Goal: Complete application form

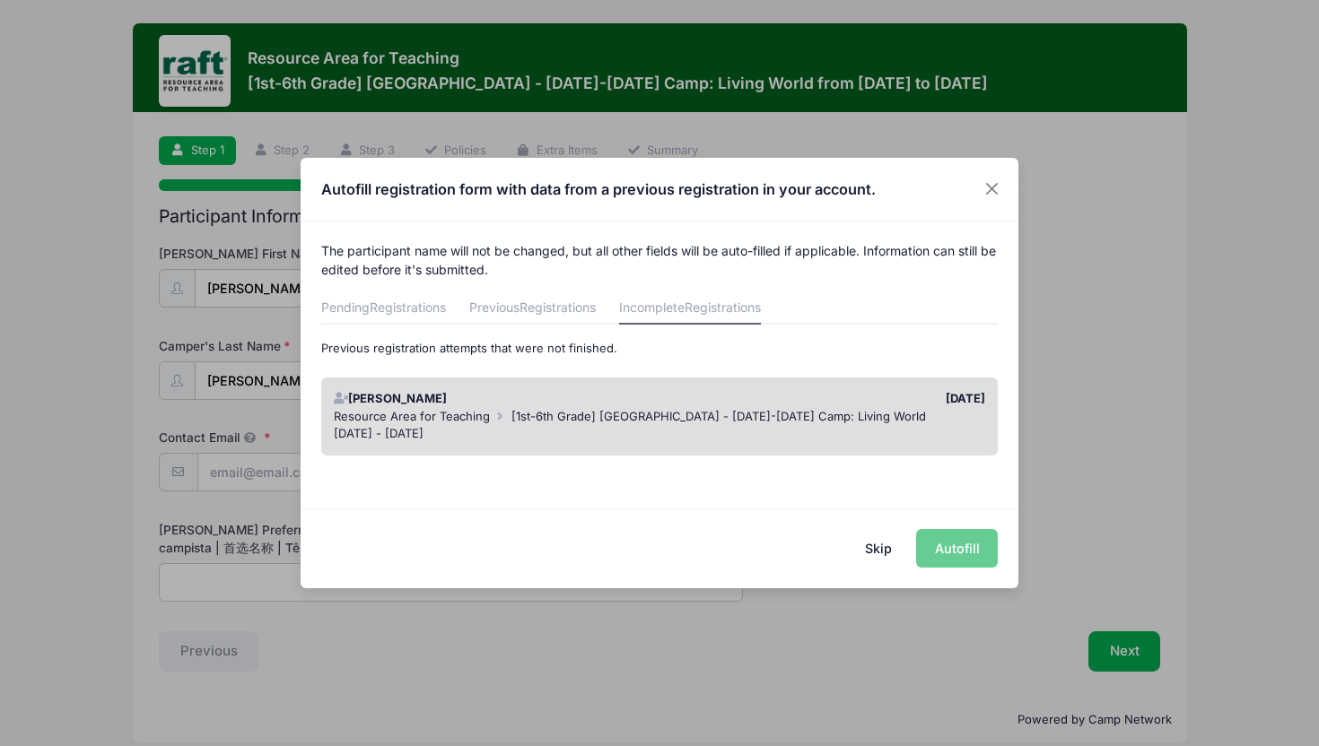
click at [535, 423] on div "Resource Area for Teaching [1st-6th Grade] [GEOGRAPHIC_DATA] - [DATE]-[DATE] Ca…" at bounding box center [660, 417] width 652 height 18
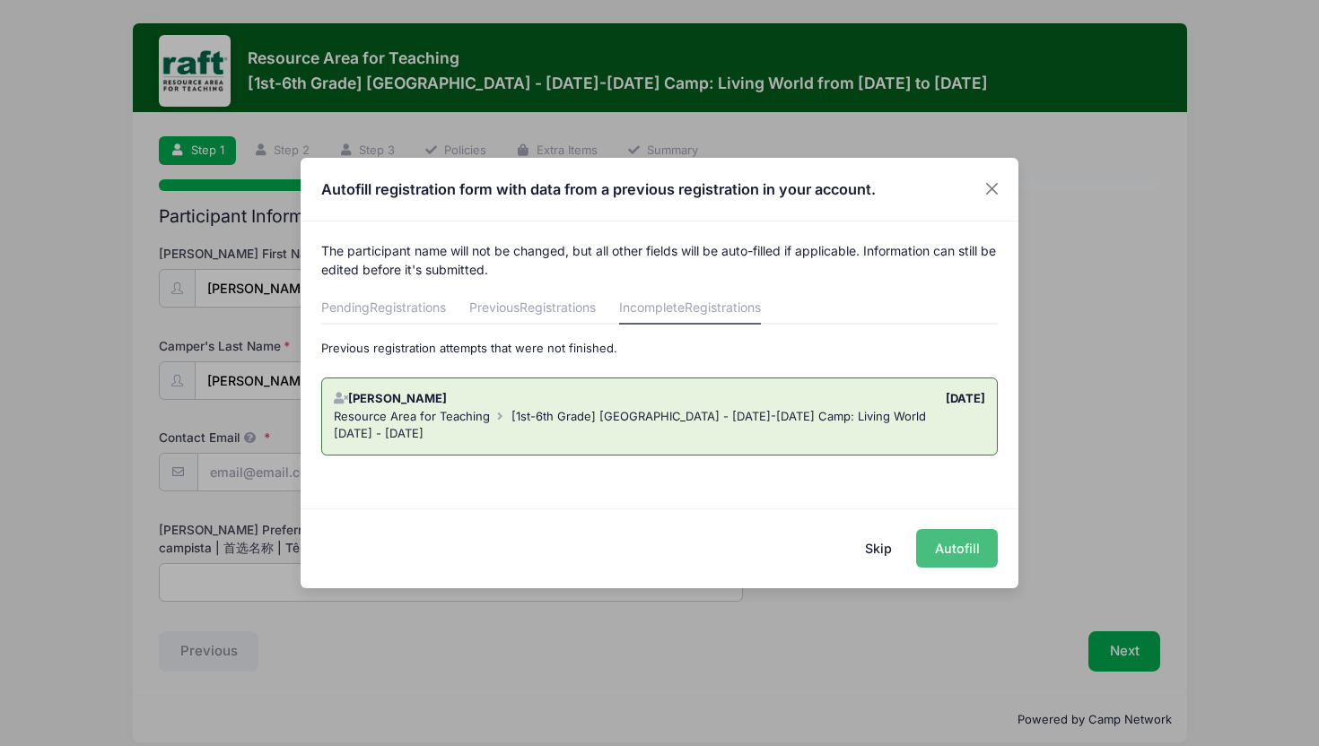
click at [954, 542] on button "Autofill" at bounding box center [957, 548] width 82 height 39
type input "[EMAIL_ADDRESS][DOMAIN_NAME]"
type input "[PERSON_NAME]"
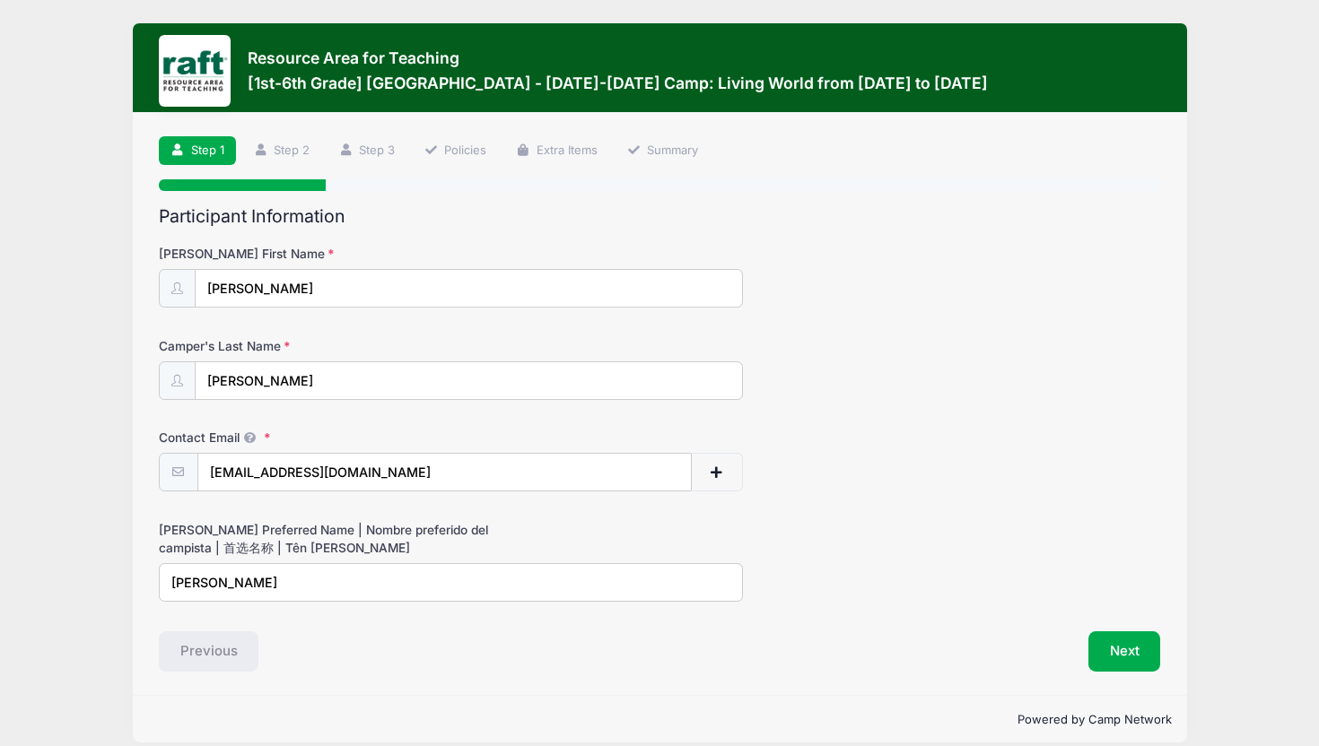
scroll to position [20, 0]
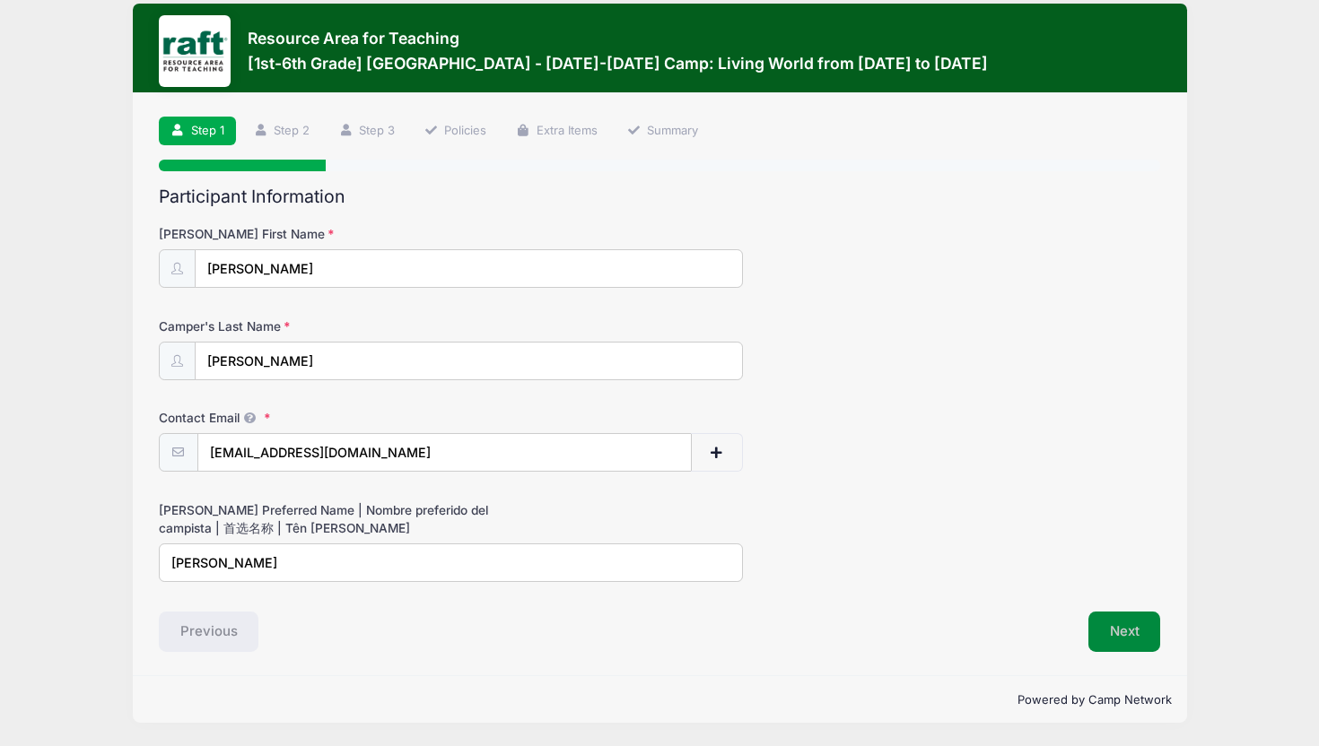
click at [1121, 638] on button "Next" at bounding box center [1124, 632] width 73 height 41
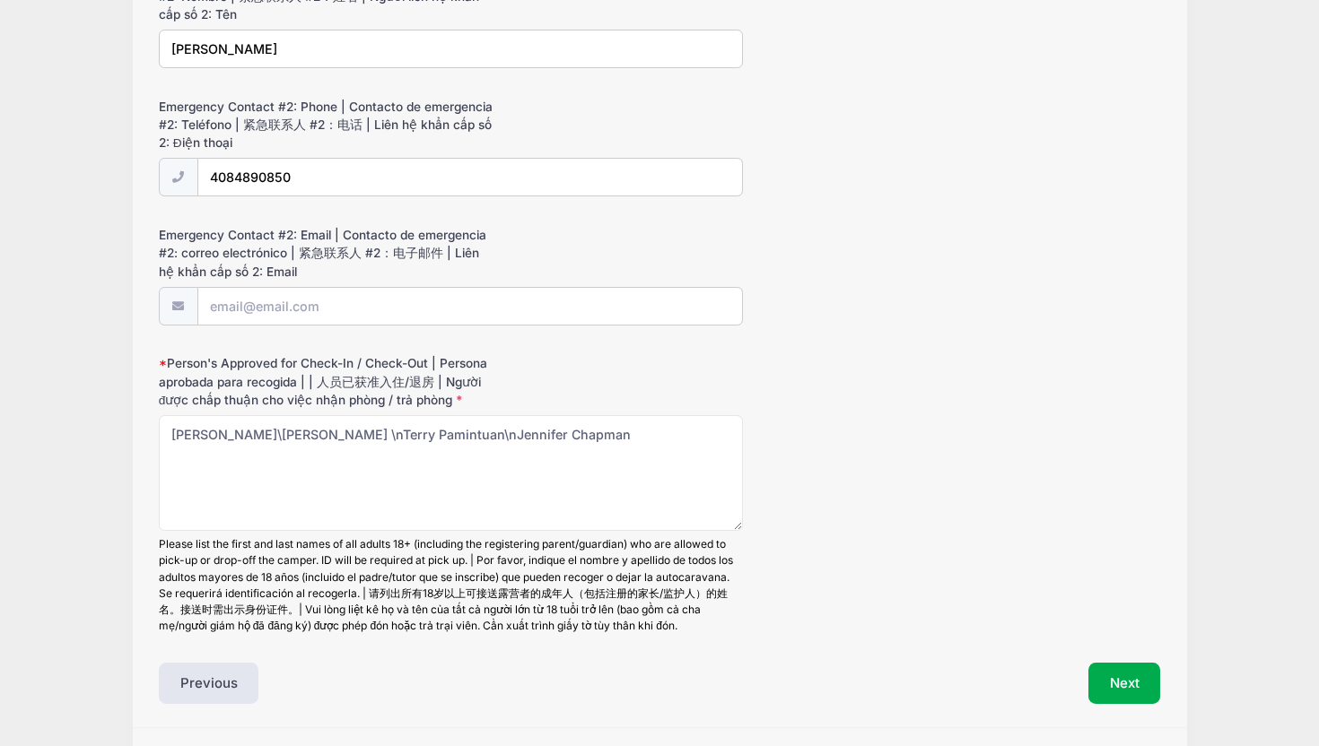
scroll to position [1863, 0]
click at [1121, 672] on button "Next" at bounding box center [1124, 681] width 73 height 41
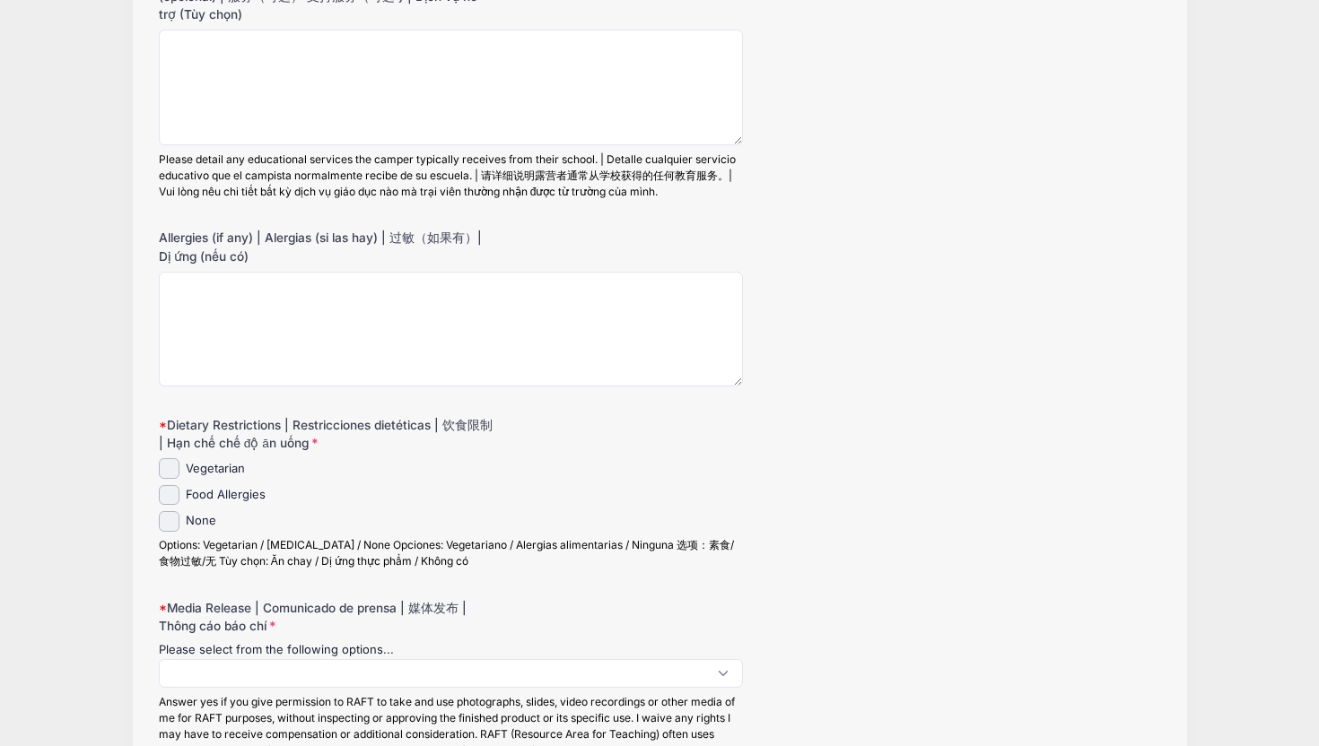
scroll to position [0, 0]
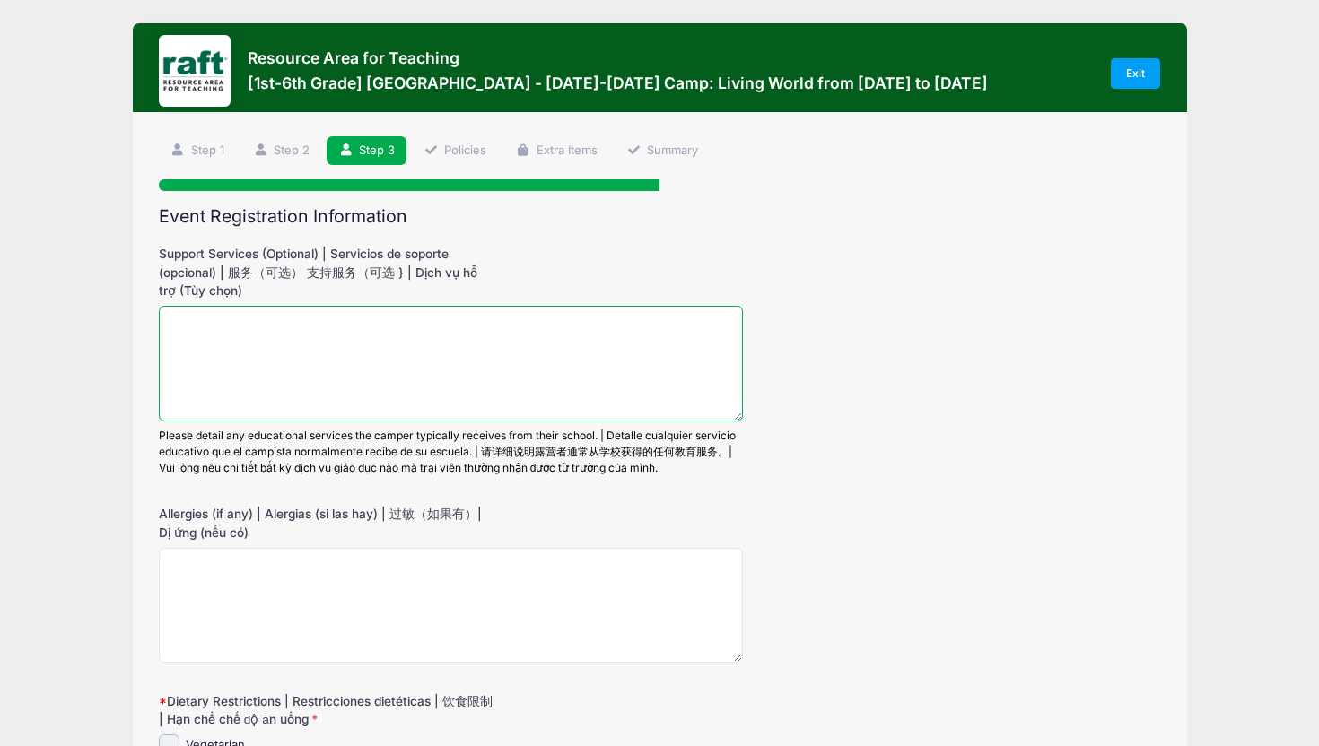
click at [458, 367] on textarea "Support Services (Optional) | Servicios de soporte (opcional) | 服务（可选） 支持服务（可选 …" at bounding box center [451, 364] width 584 height 116
type textarea "None"
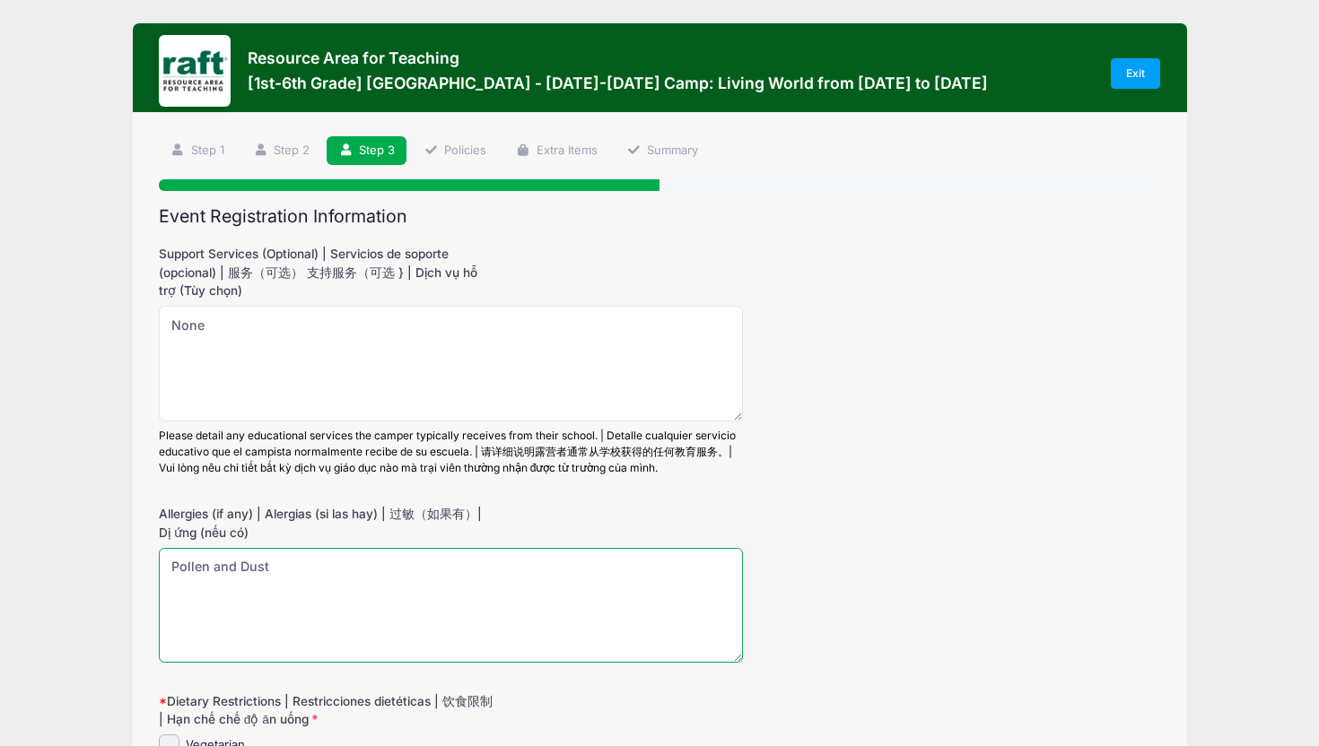
type textarea "Pollen and Dust"
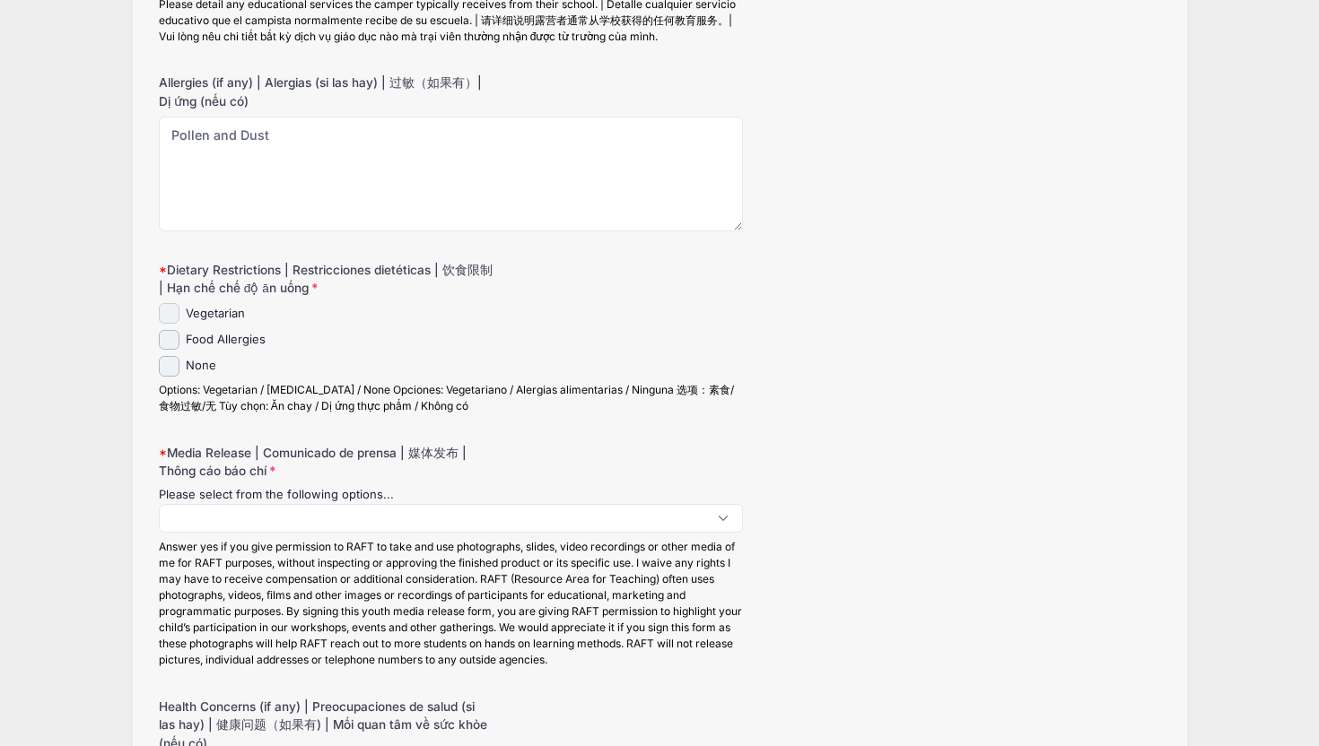
scroll to position [458, 0]
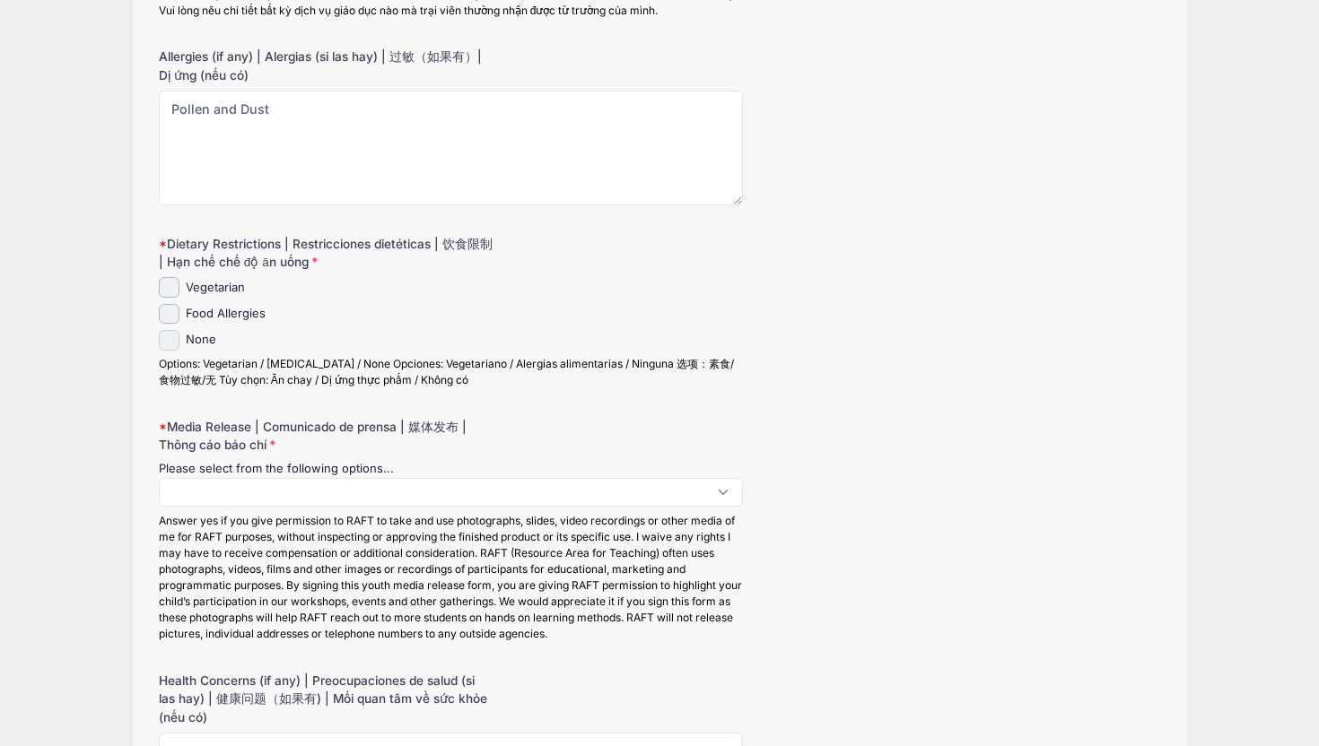
click at [171, 345] on input "None" at bounding box center [169, 340] width 21 height 21
checkbox input "true"
click at [214, 495] on span at bounding box center [451, 492] width 584 height 29
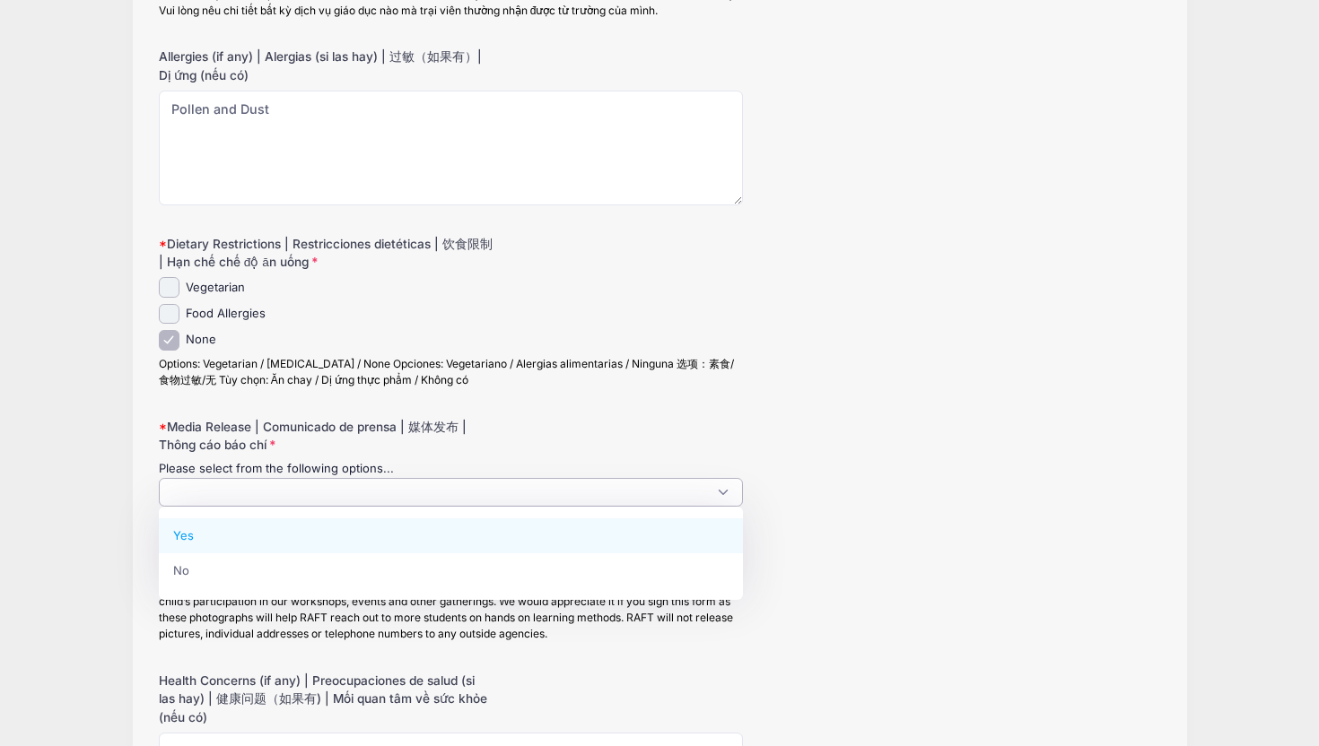
select select "Yes"
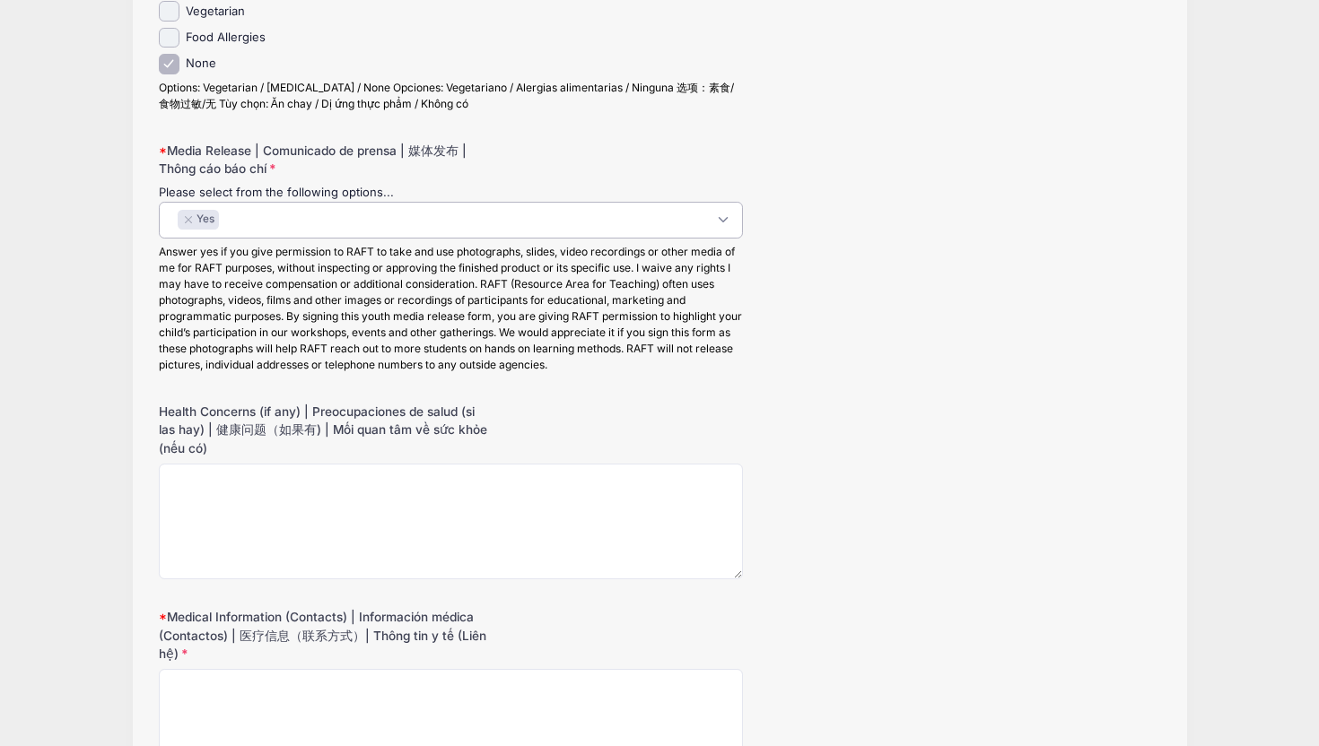
scroll to position [736, 0]
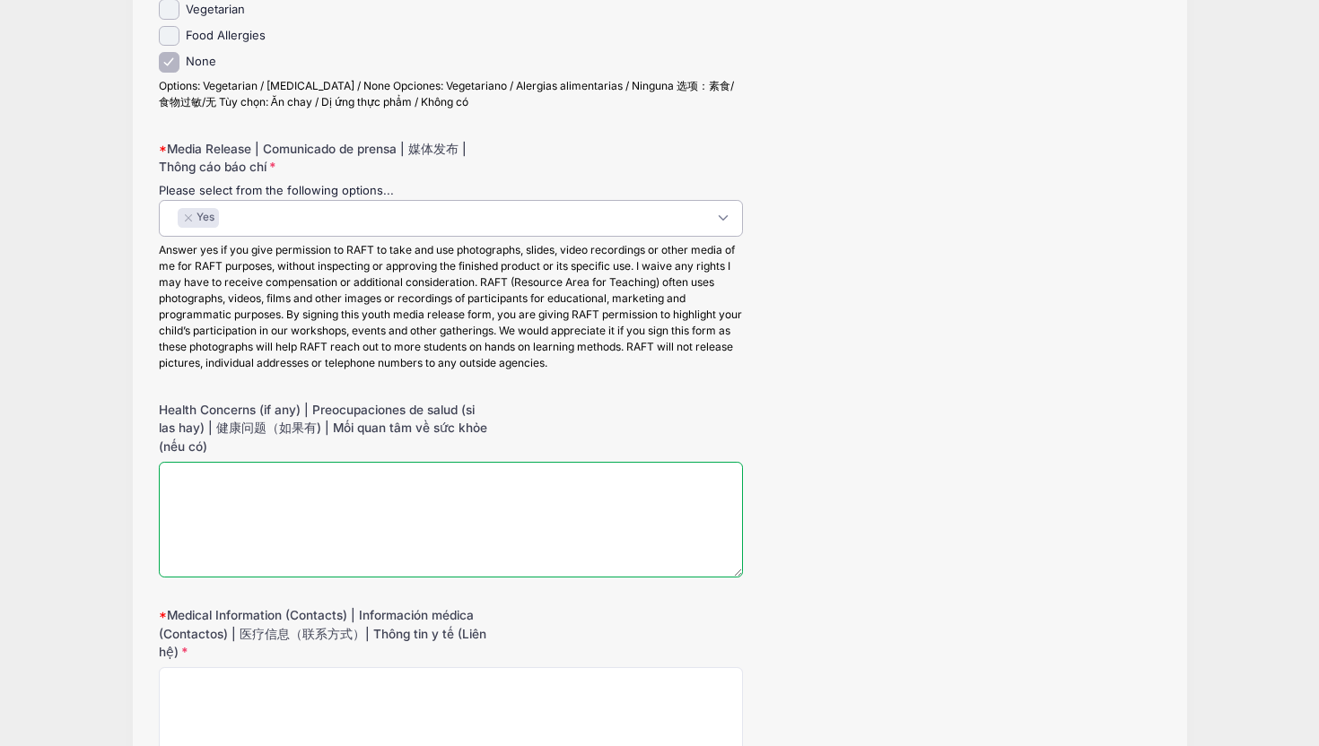
click at [300, 537] on textarea "Health Concerns (if any) | Preocupaciones de salud (si las hay) | 健康问题（如果有) | M…" at bounding box center [451, 520] width 584 height 116
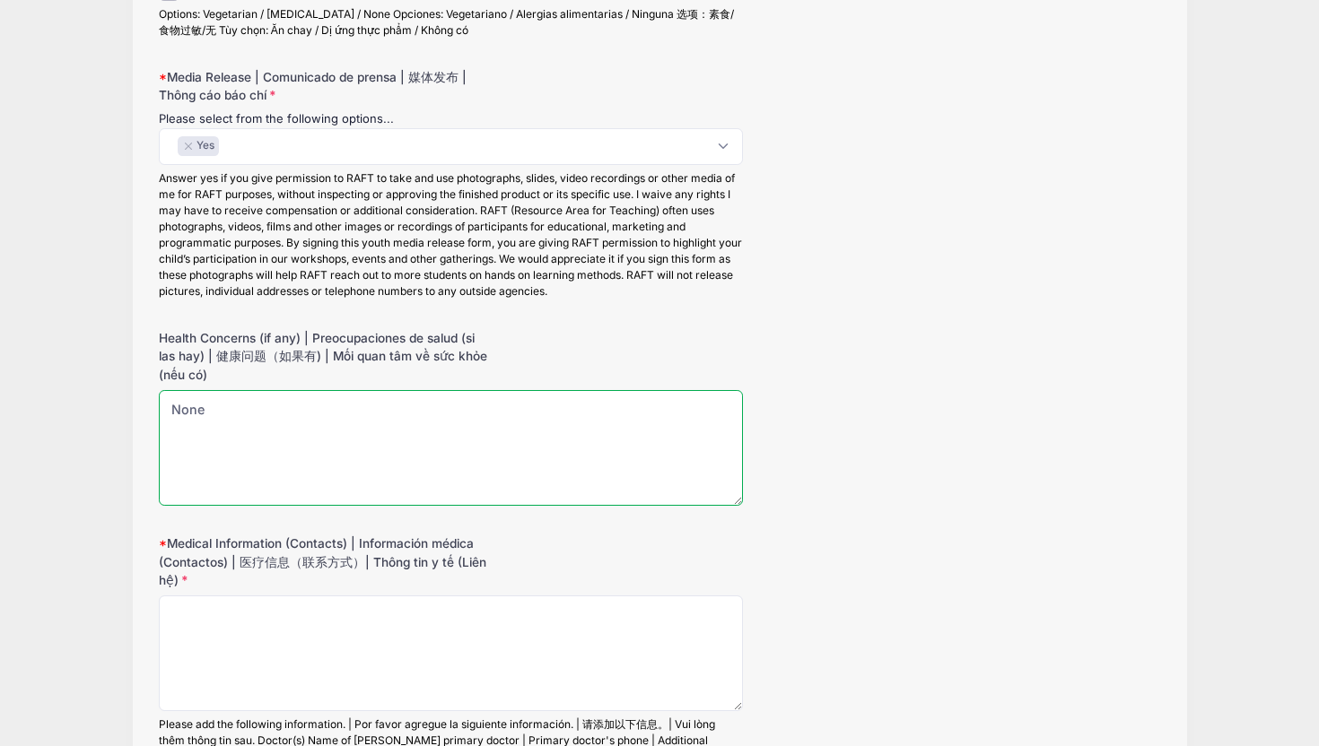
scroll to position [816, 0]
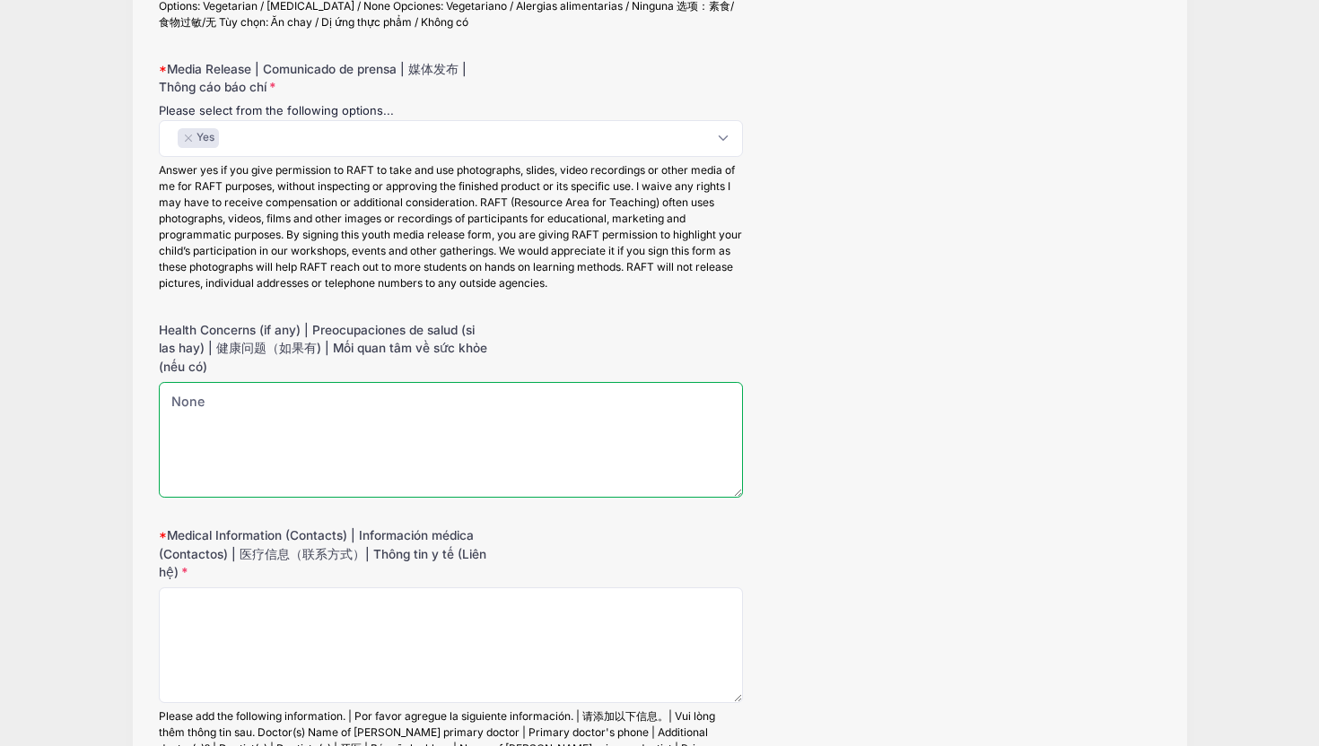
type textarea "None"
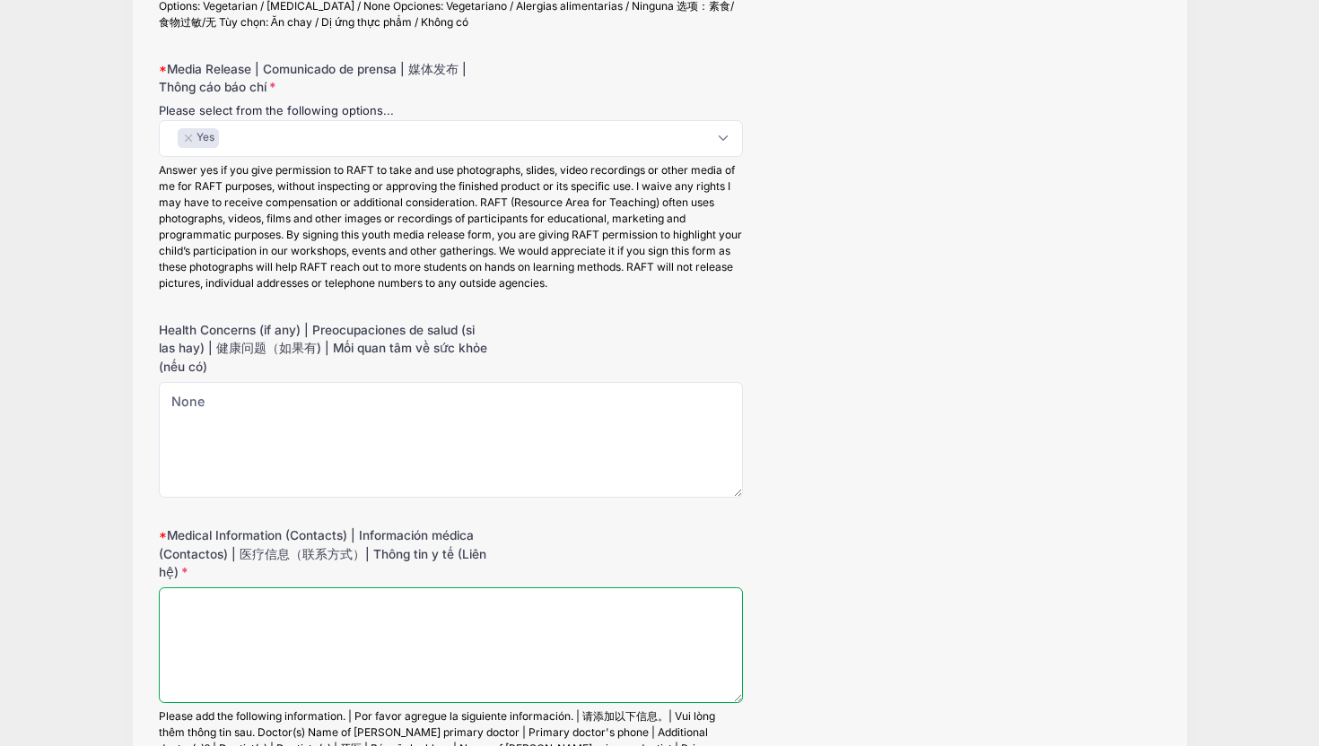
click at [279, 632] on textarea "Medical Information (Contacts) | Información médica (Contactos) | 医疗信息（联系方式）| T…" at bounding box center [451, 646] width 584 height 116
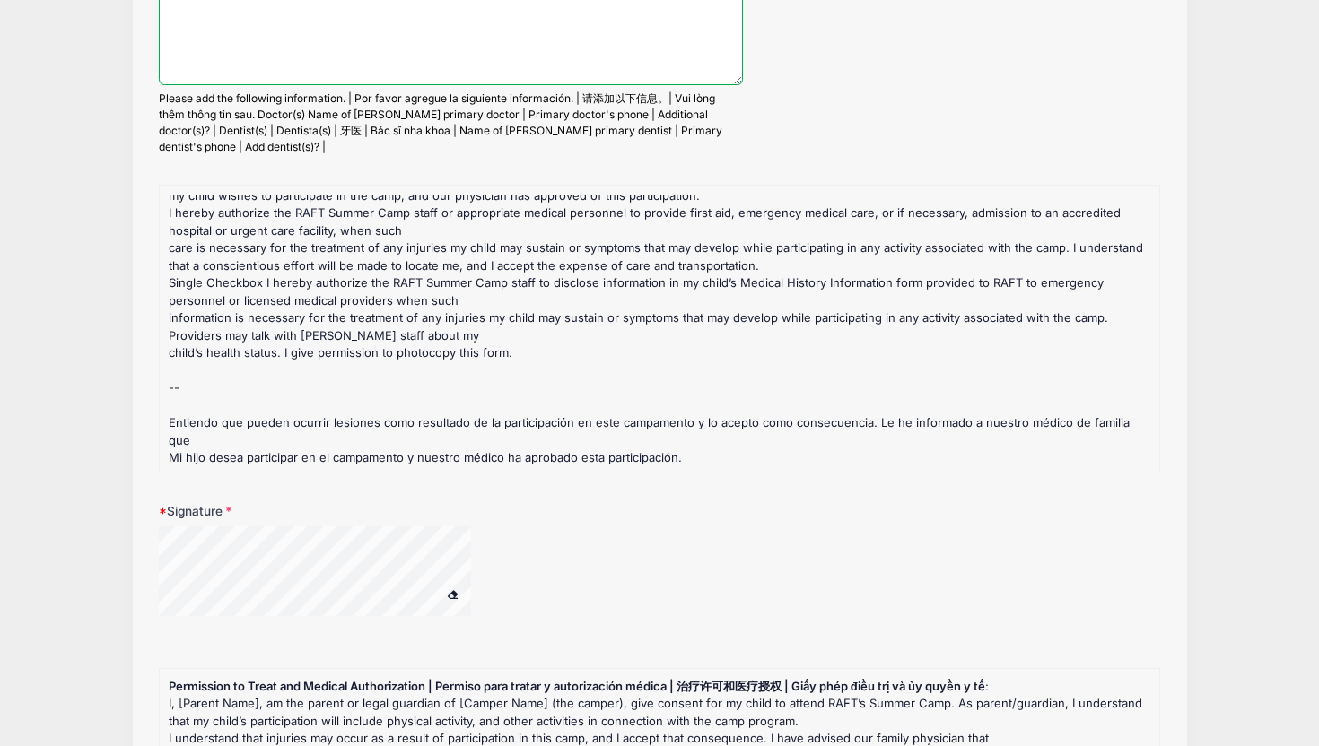
scroll to position [1436, 0]
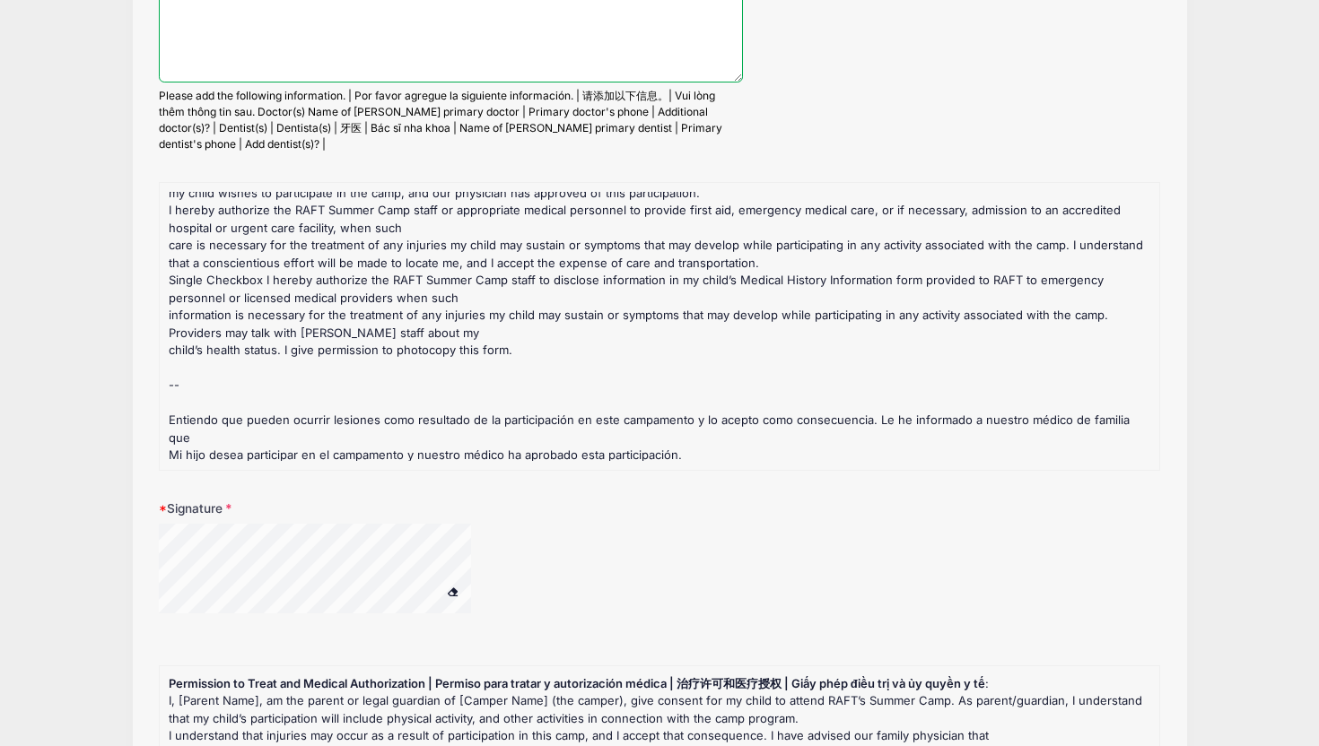
type textarea "Doctor [PERSON_NAME] [PHONE_NUMBER]"
click at [457, 591] on span at bounding box center [453, 592] width 13 height 10
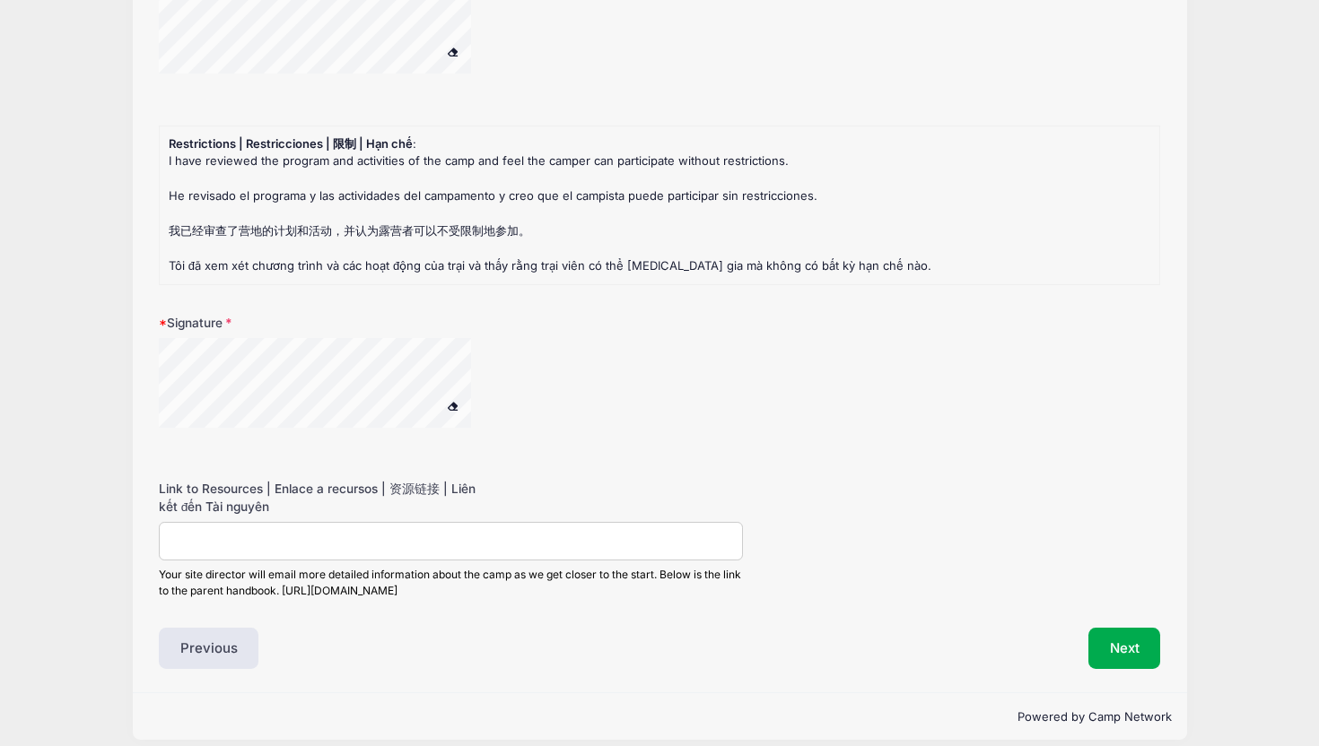
scroll to position [2974, 0]
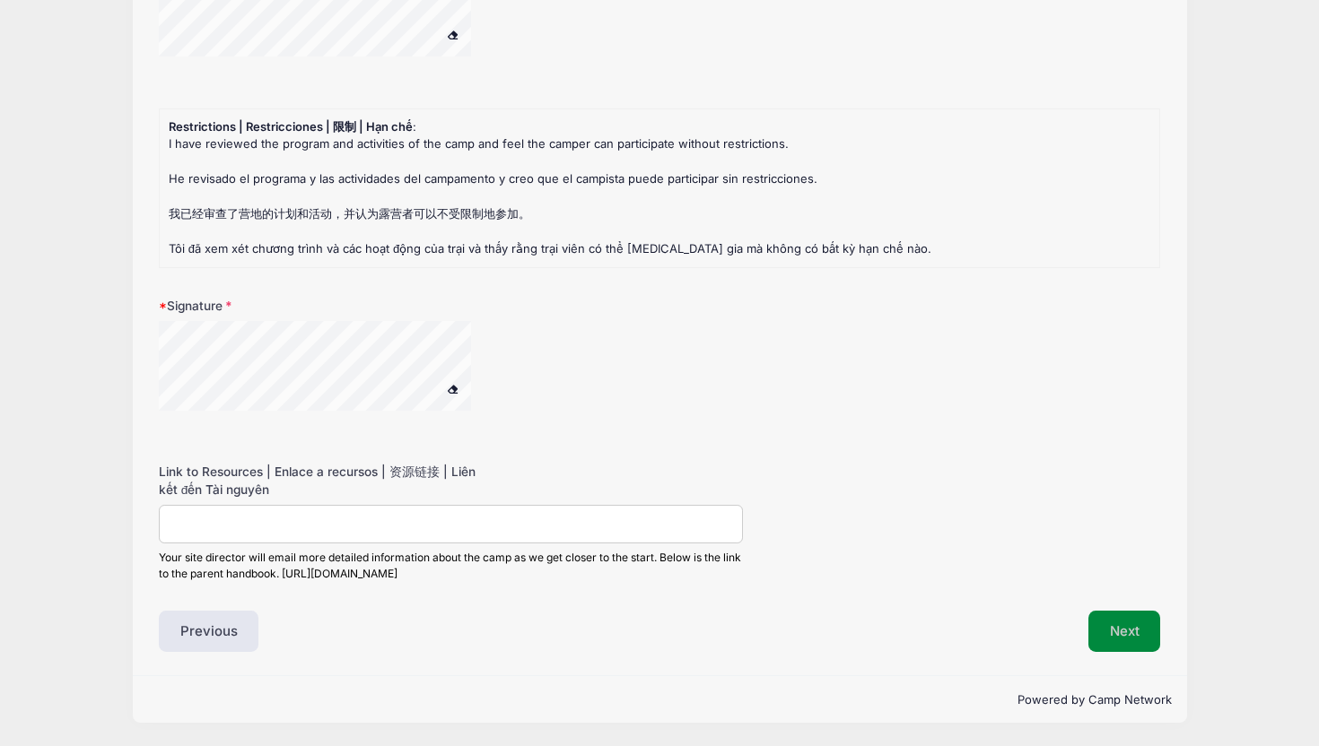
click at [1109, 633] on button "Next" at bounding box center [1124, 631] width 73 height 41
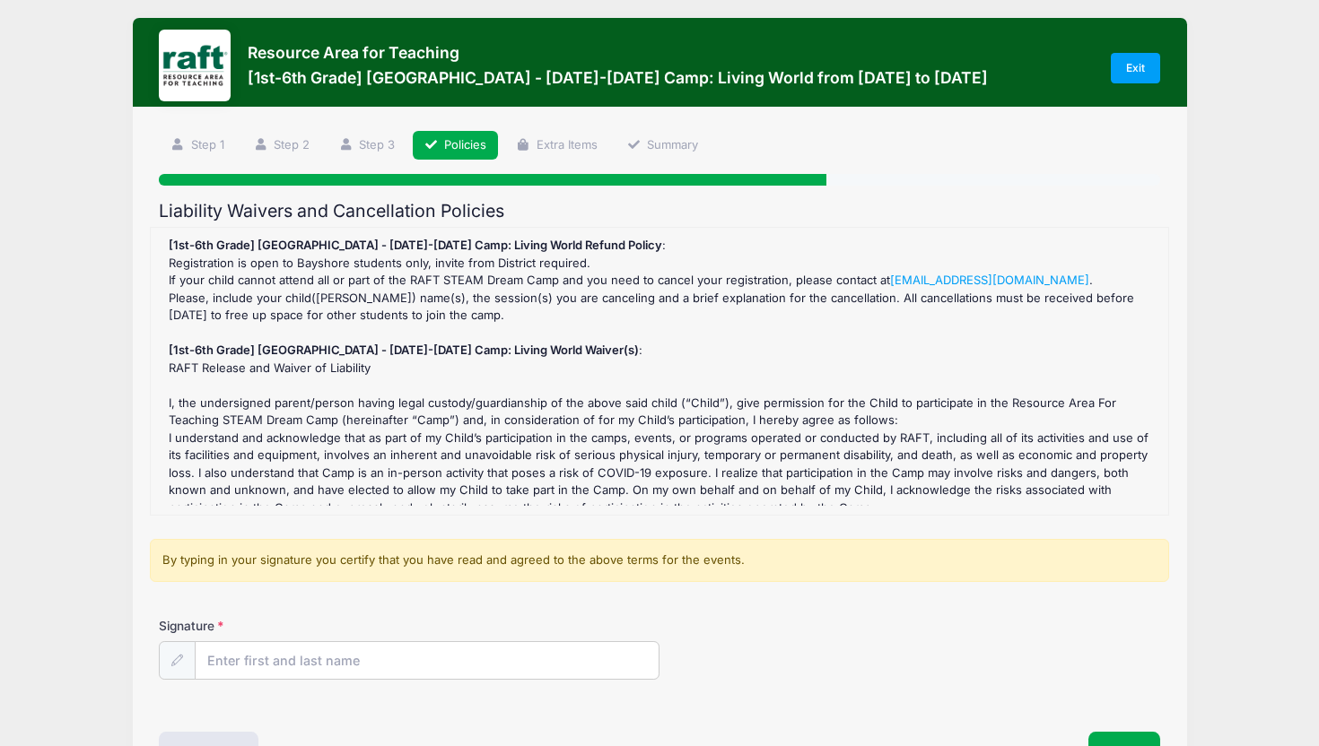
scroll to position [0, 0]
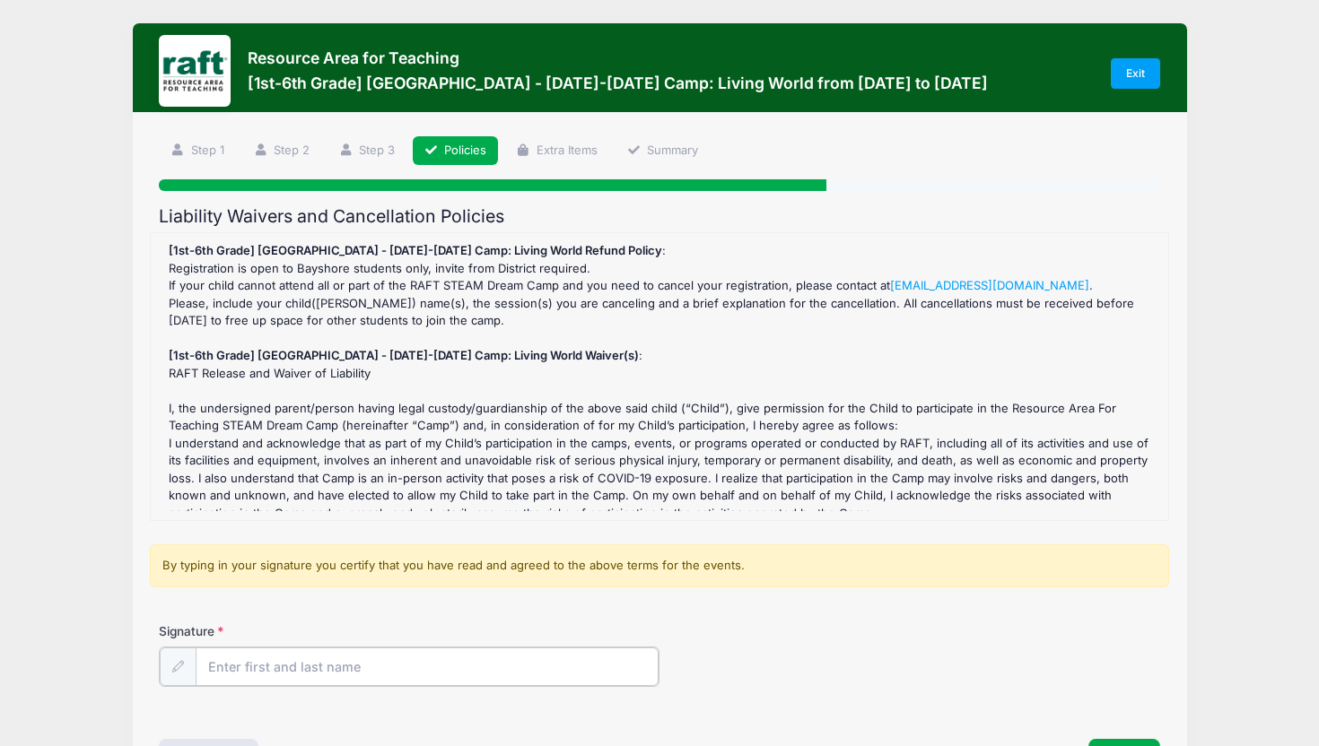
click at [368, 662] on input "Signature" at bounding box center [427, 667] width 463 height 39
type input "[PERSON_NAME]"
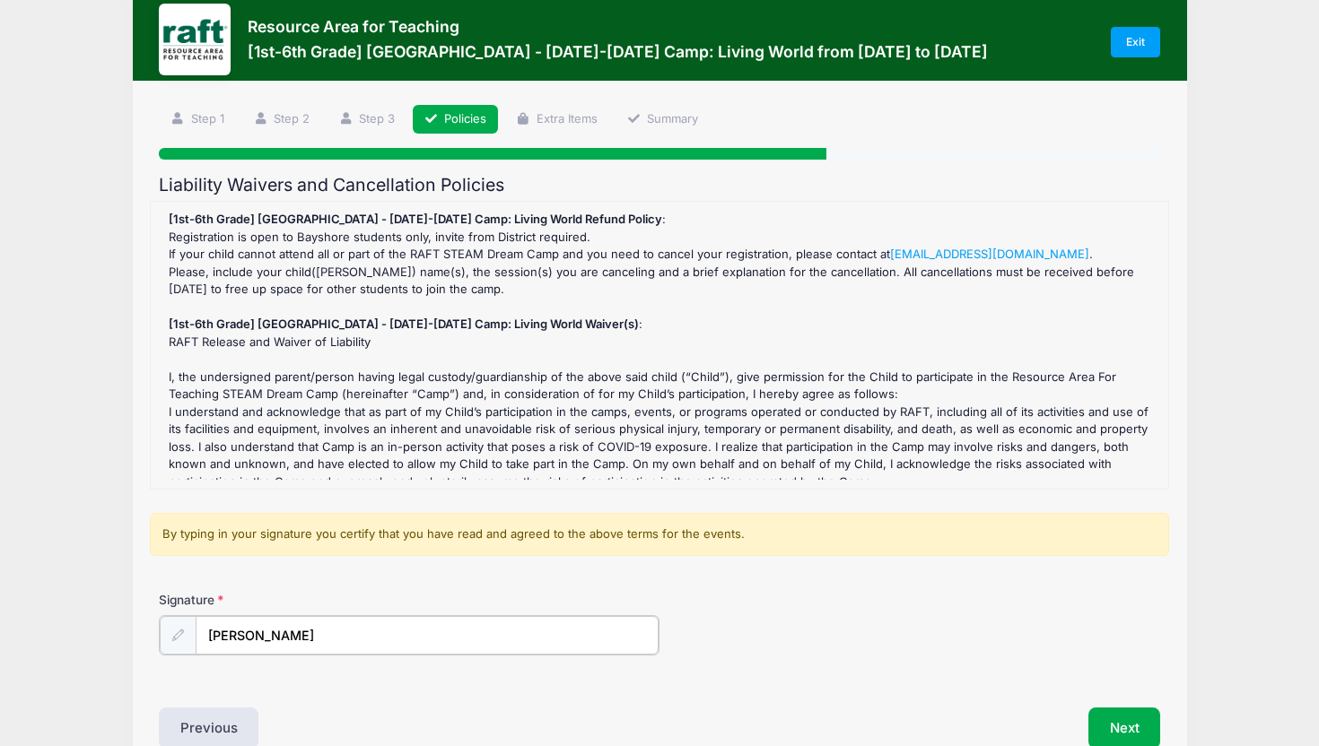
click at [257, 633] on input "[PERSON_NAME]" at bounding box center [427, 635] width 463 height 39
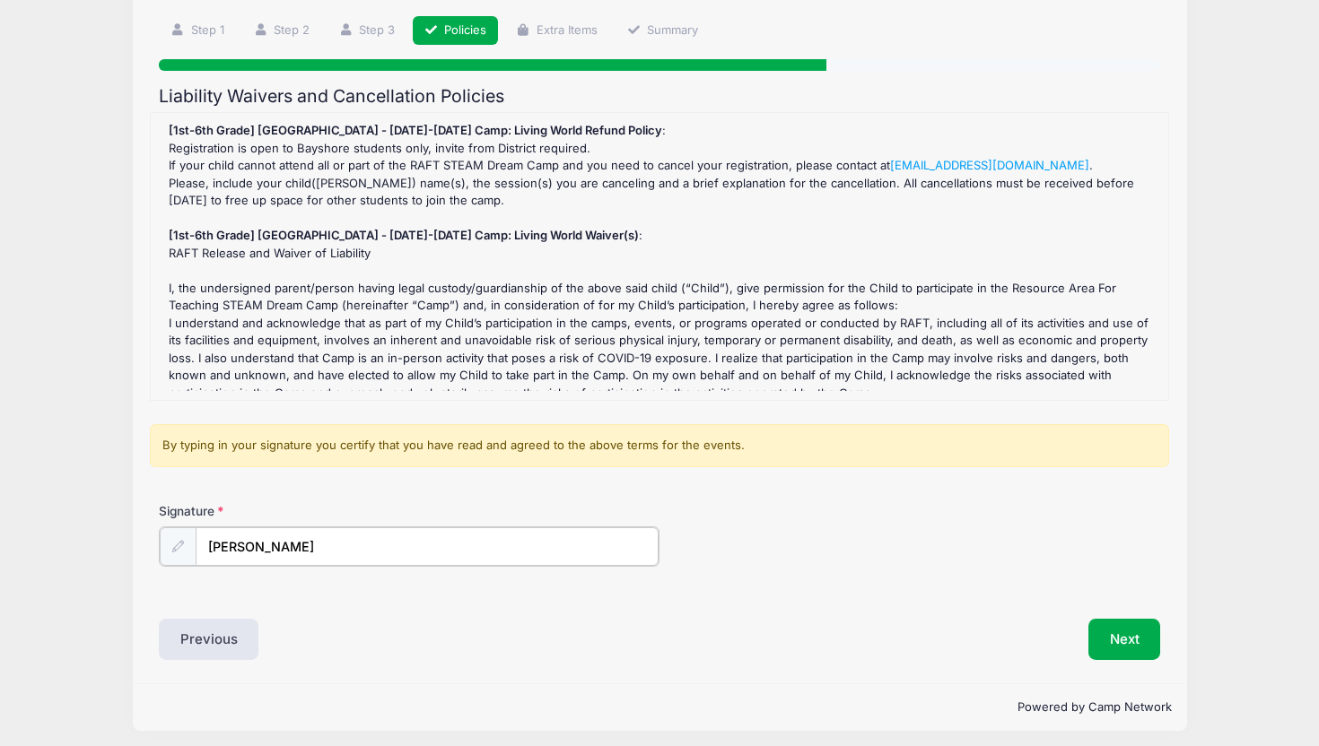
scroll to position [127, 0]
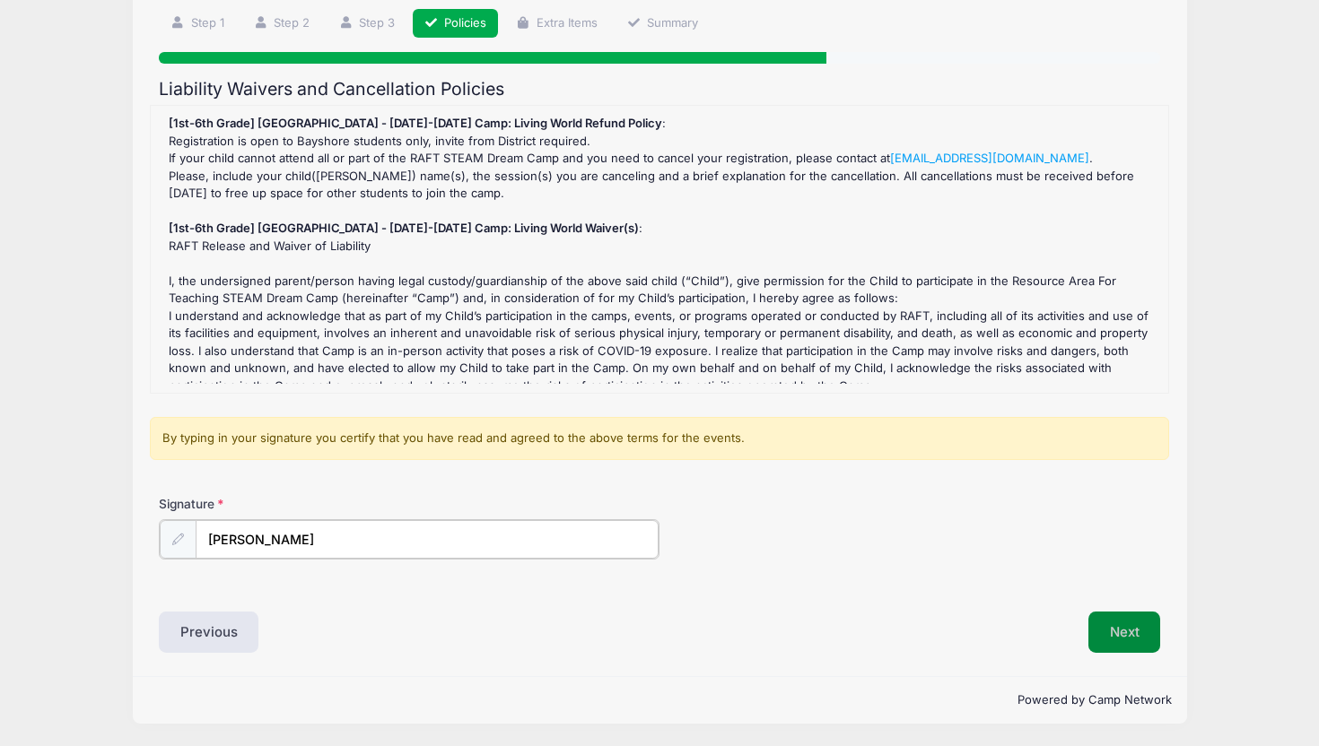
type input "[PERSON_NAME]"
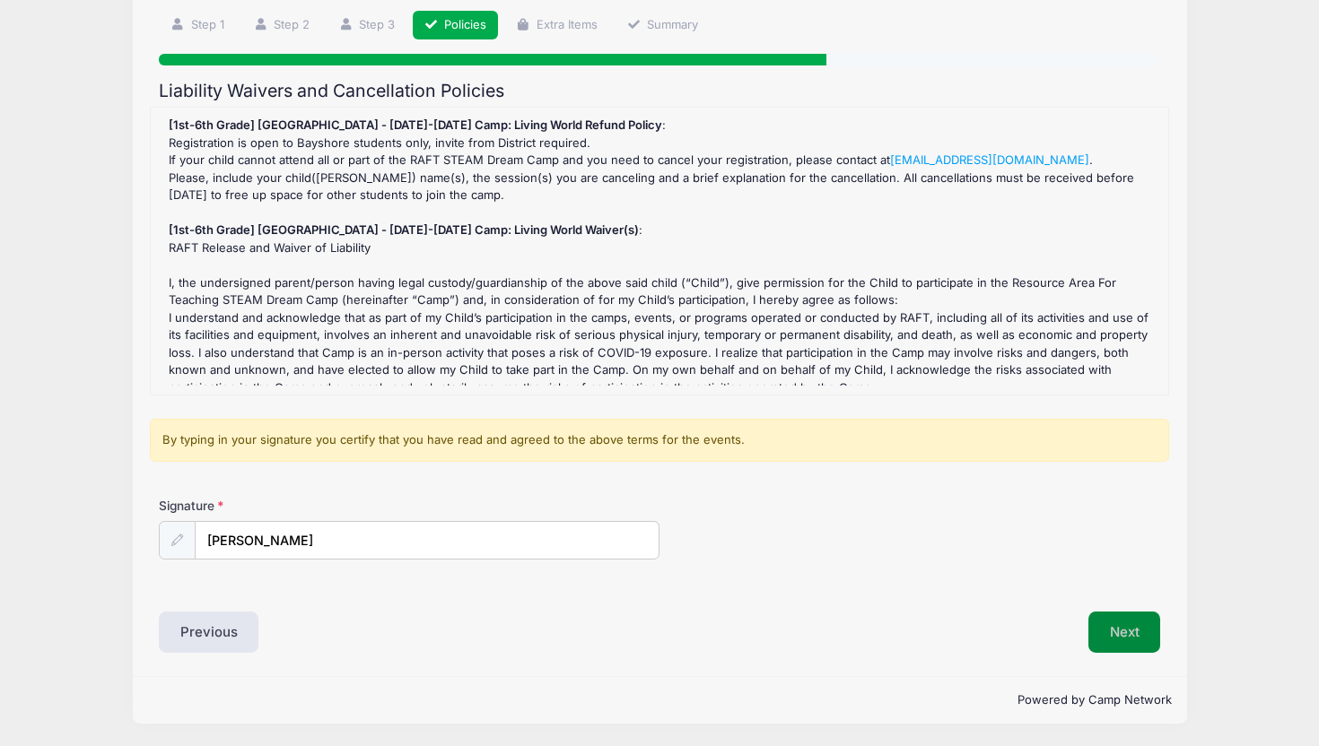
click at [1135, 633] on button "Next" at bounding box center [1124, 632] width 73 height 41
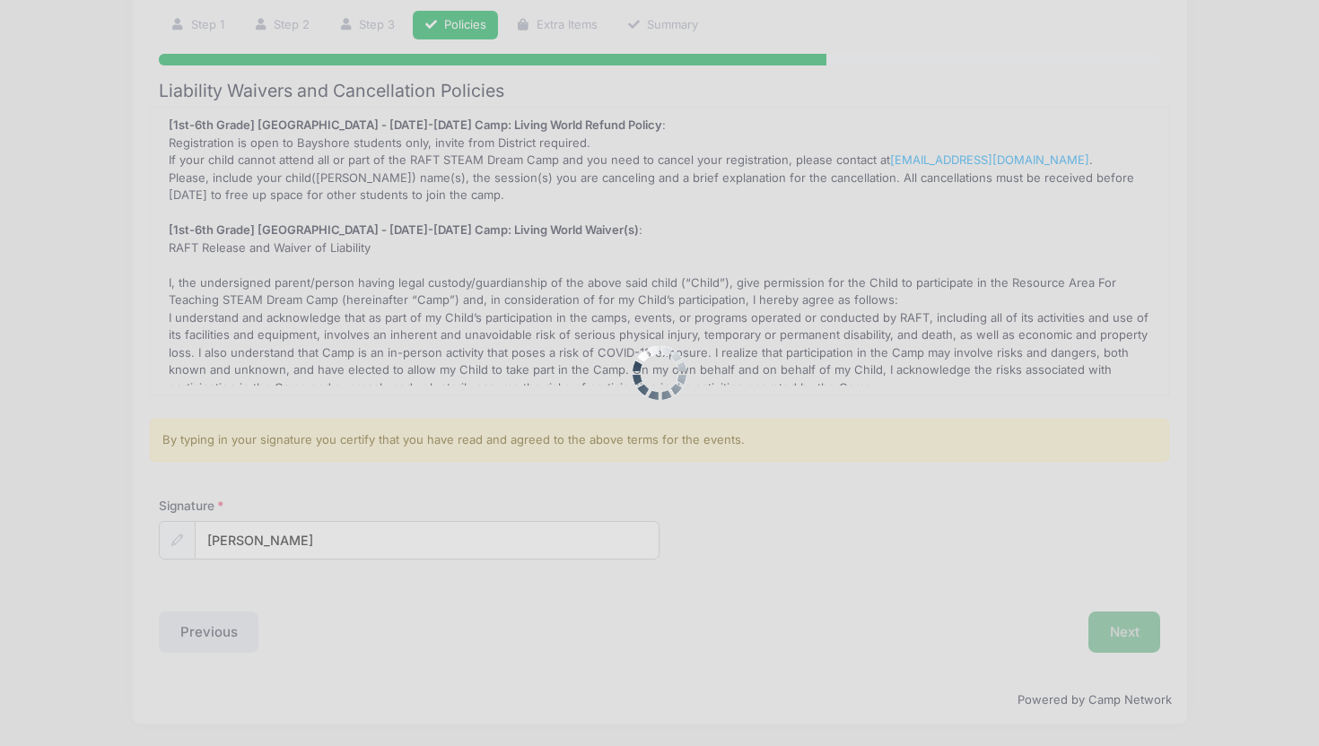
scroll to position [0, 0]
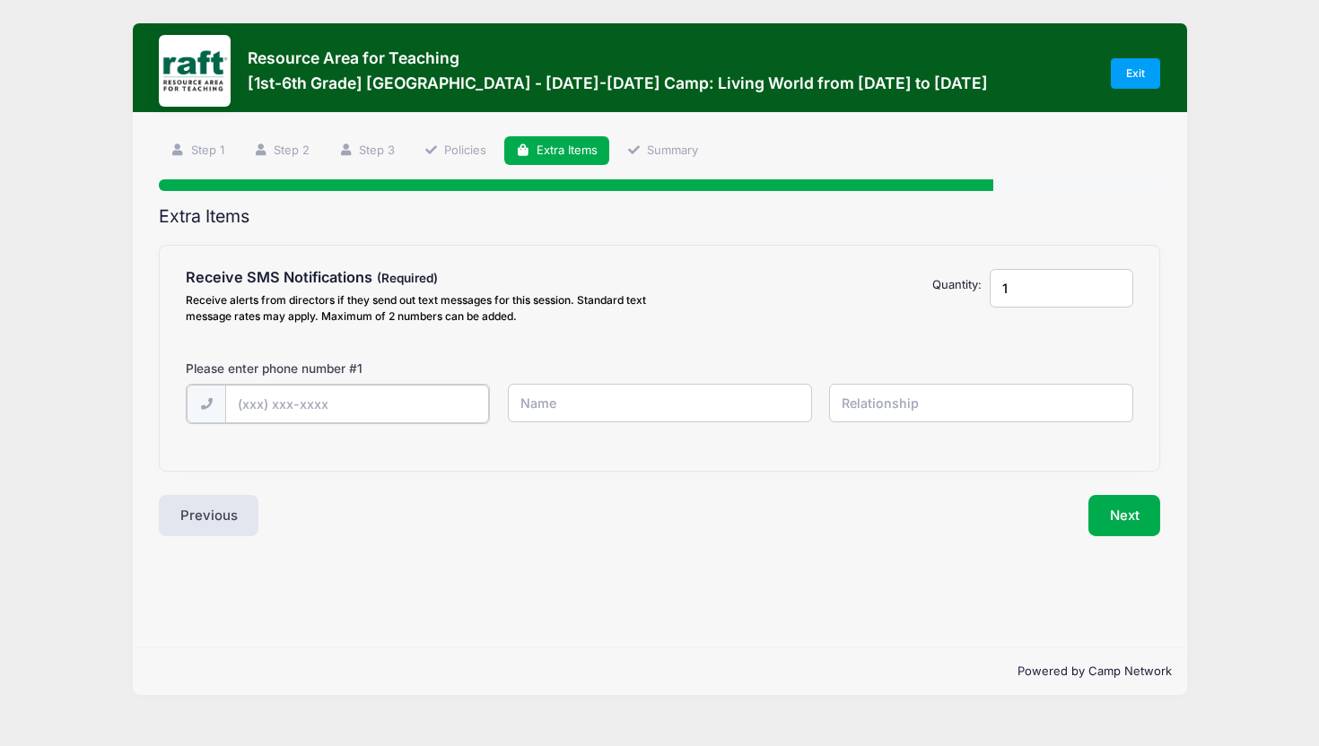
click at [250, 409] on input "text" at bounding box center [357, 404] width 264 height 39
type input "[PHONE_NUMBER]"
type input "[PERSON_NAME]"
type input "Mom"
click at [1129, 522] on button "Next" at bounding box center [1124, 513] width 73 height 41
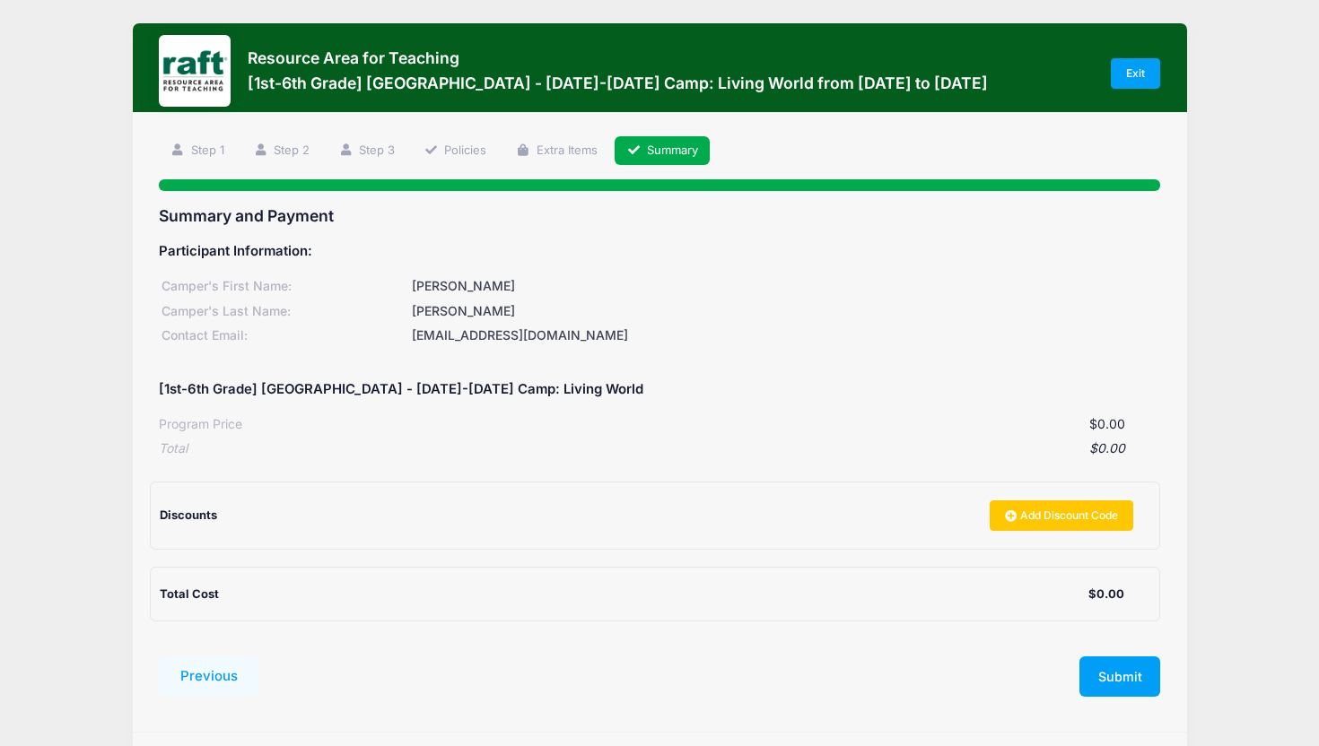
scroll to position [57, 0]
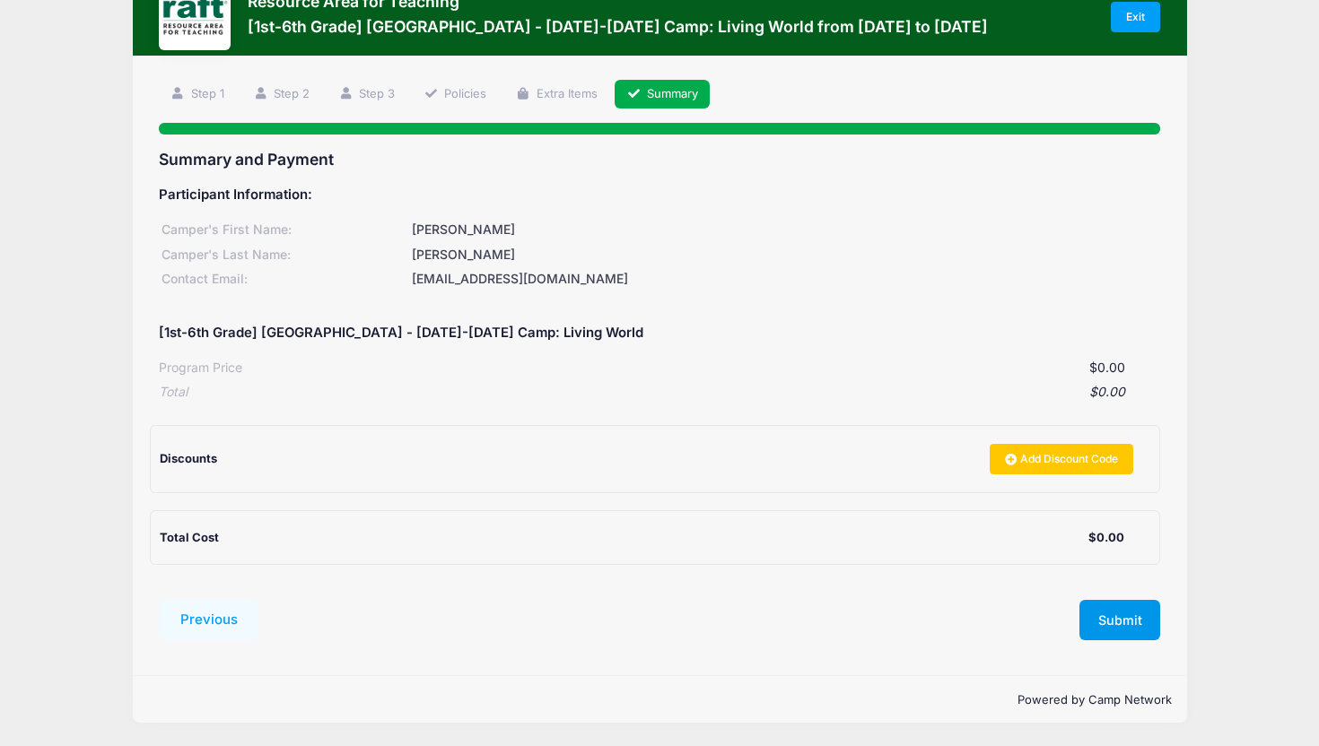
click at [1119, 615] on button "Submit" at bounding box center [1119, 620] width 81 height 41
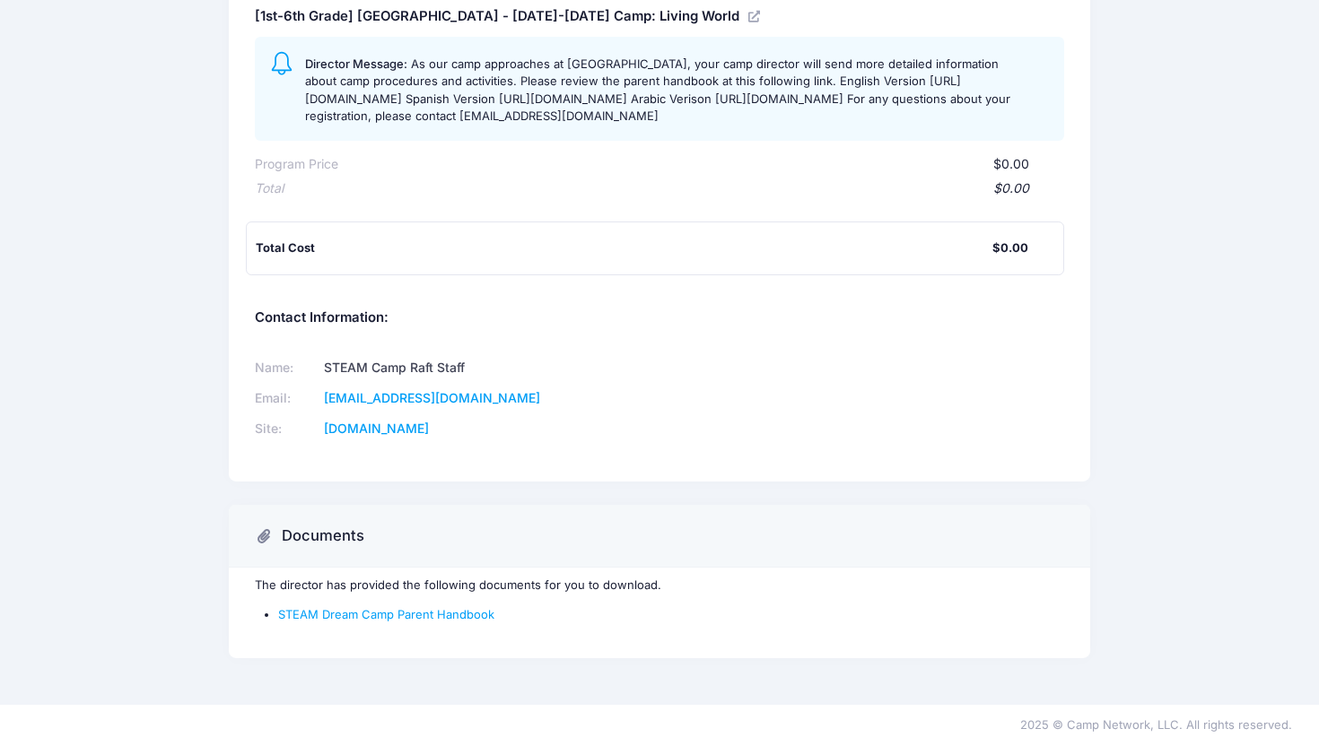
scroll to position [299, 0]
click at [415, 620] on link "STEAM Dream Camp Parent Handbook" at bounding box center [386, 614] width 216 height 14
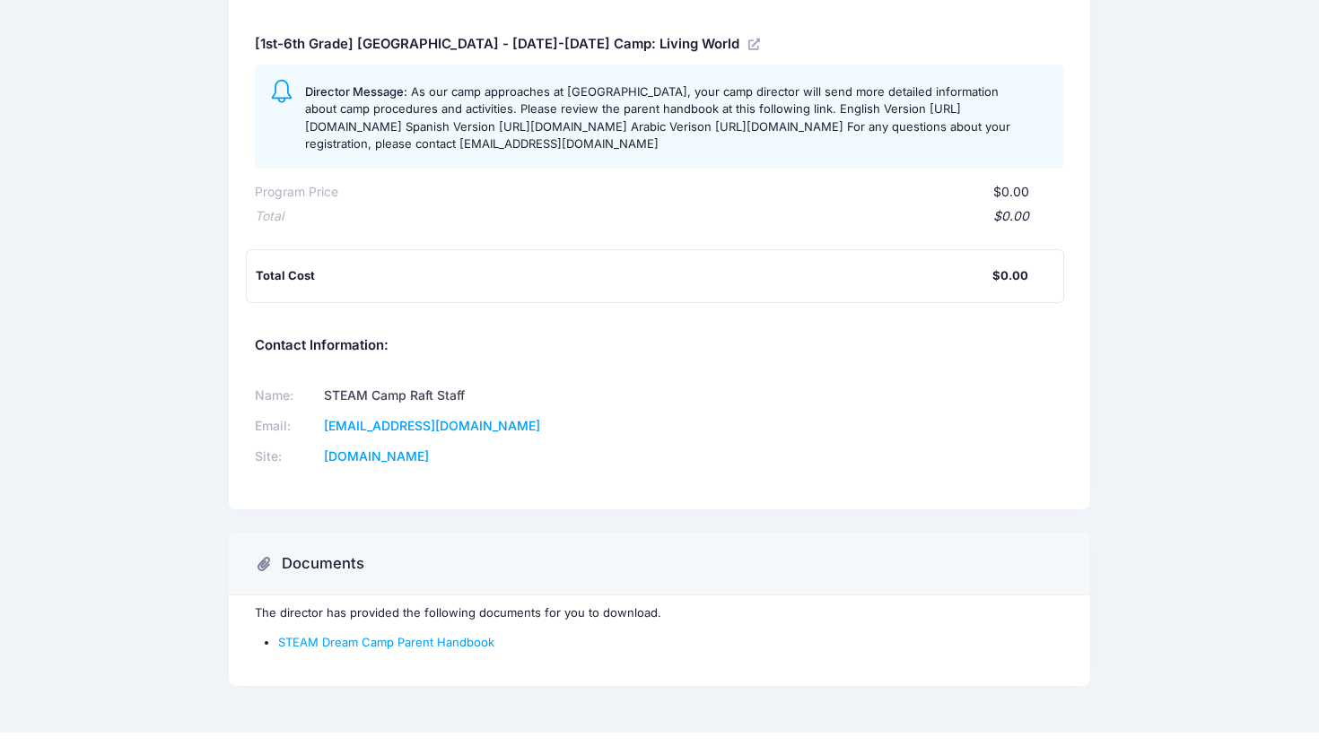
scroll to position [0, 0]
